Goal: Navigation & Orientation: Find specific page/section

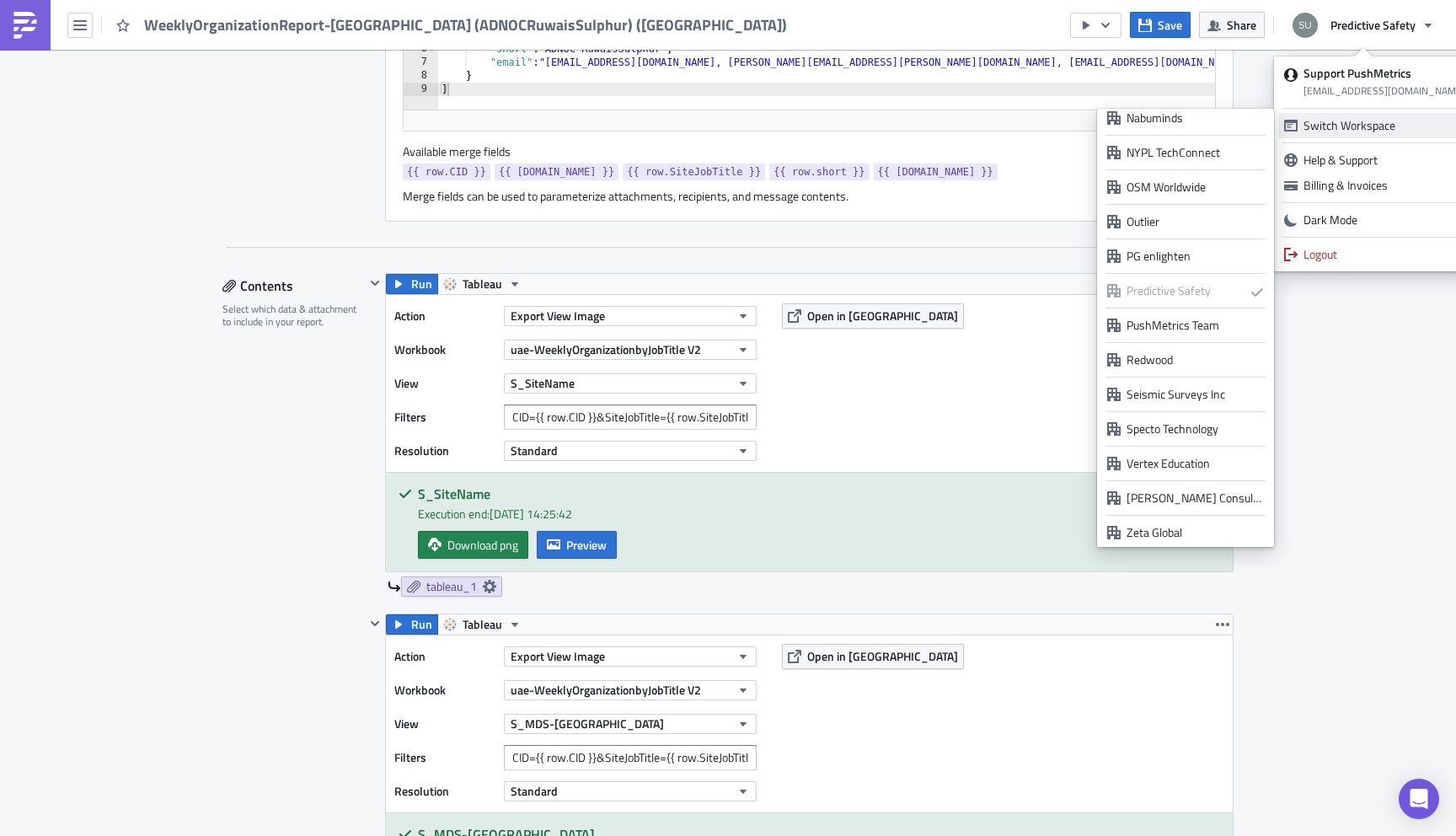
scroll to position [1331, 0]
click at [1168, 316] on div "PushMetrics Team" at bounding box center [1195, 323] width 138 height 17
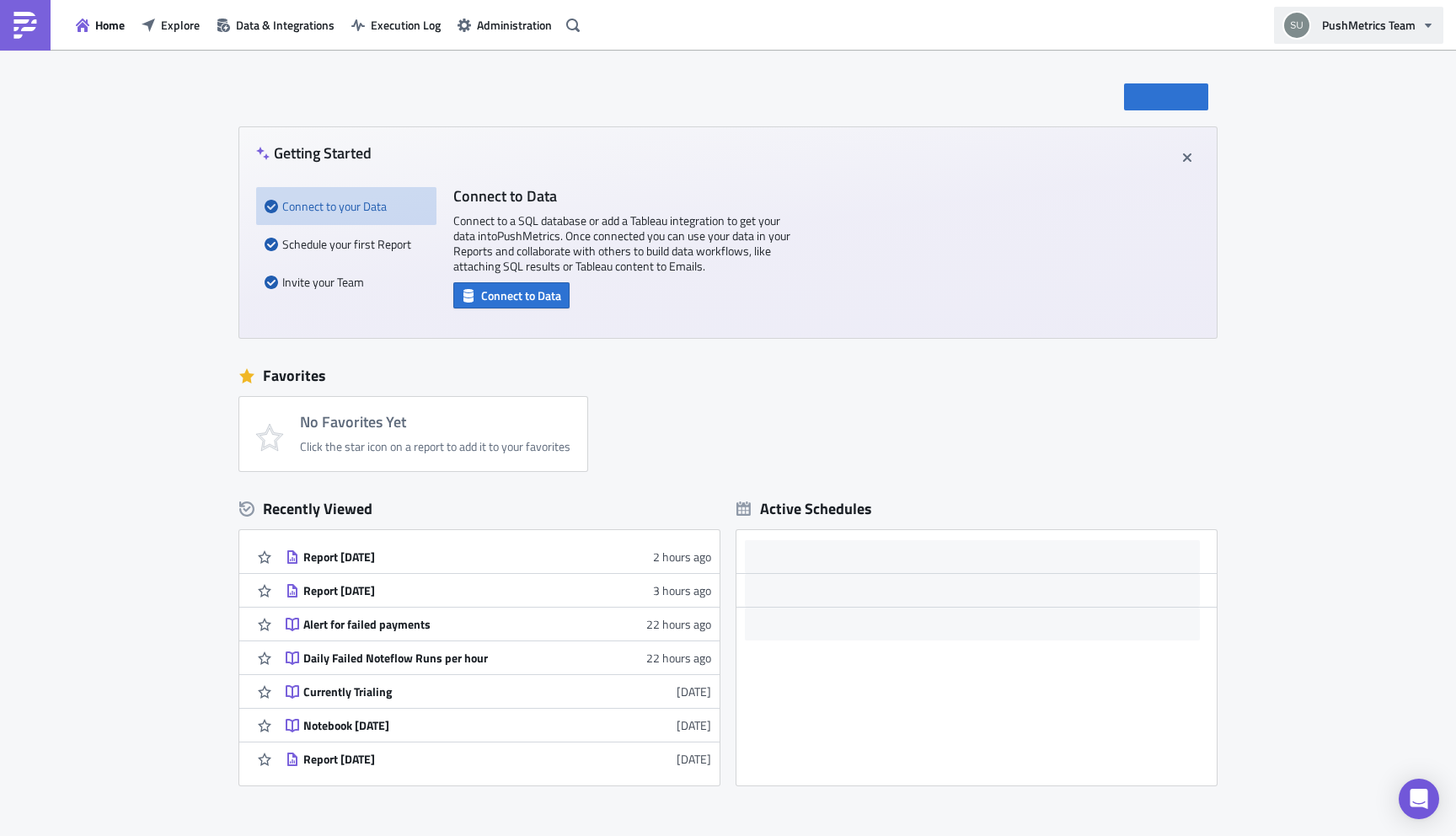
click at [1384, 26] on span "PushMetrics Team" at bounding box center [1369, 25] width 93 height 18
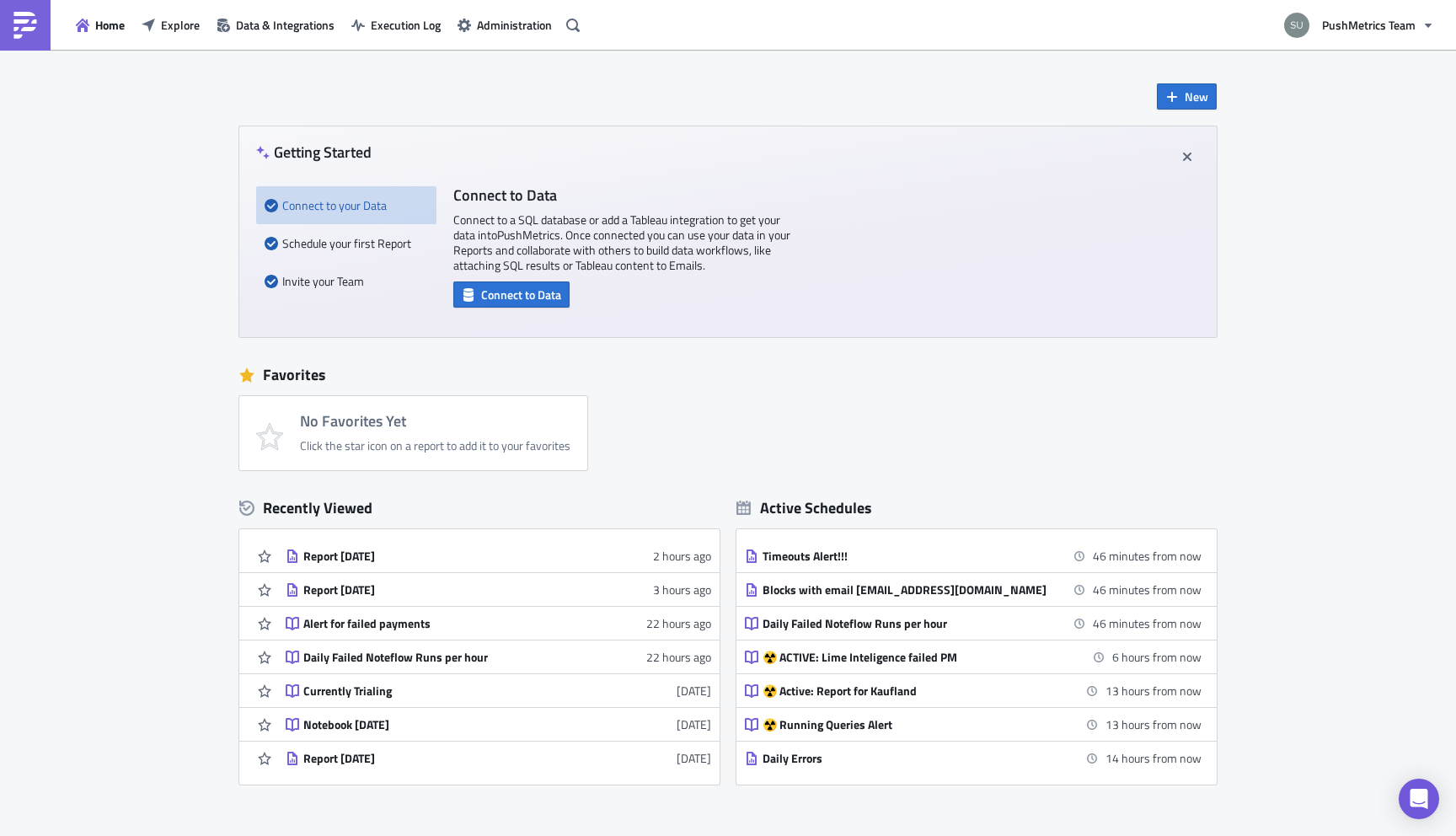
click at [1394, 412] on div "New Getting Started Connect to your Data Schedule your first Report Invite your…" at bounding box center [728, 501] width 1456 height 903
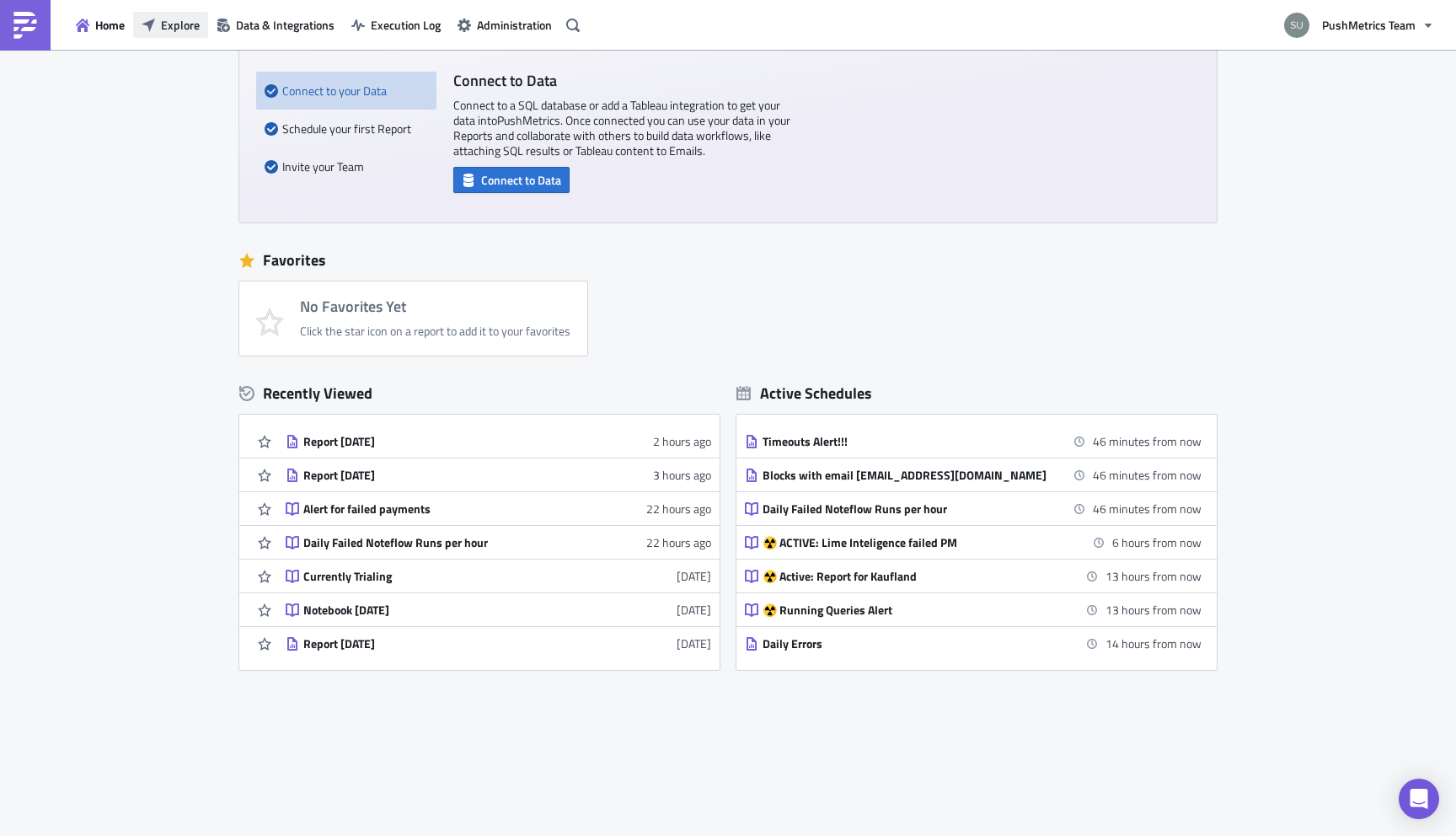
click at [188, 31] on span "Explore" at bounding box center [180, 25] width 39 height 18
